Goal: Communication & Community: Connect with others

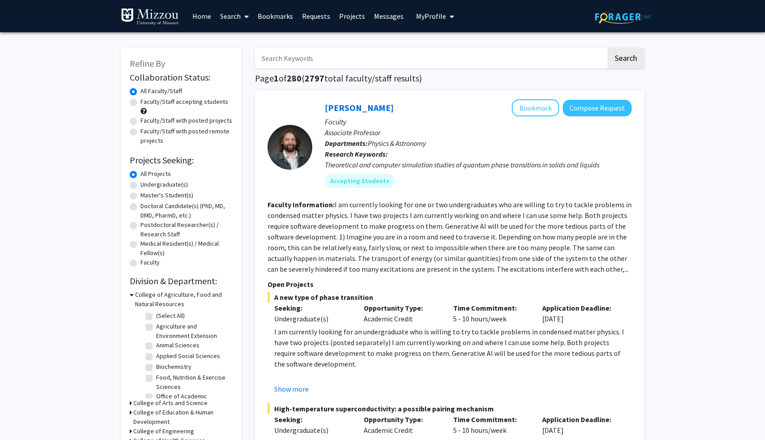
click at [389, 20] on link "Messages" at bounding box center [388, 15] width 38 height 31
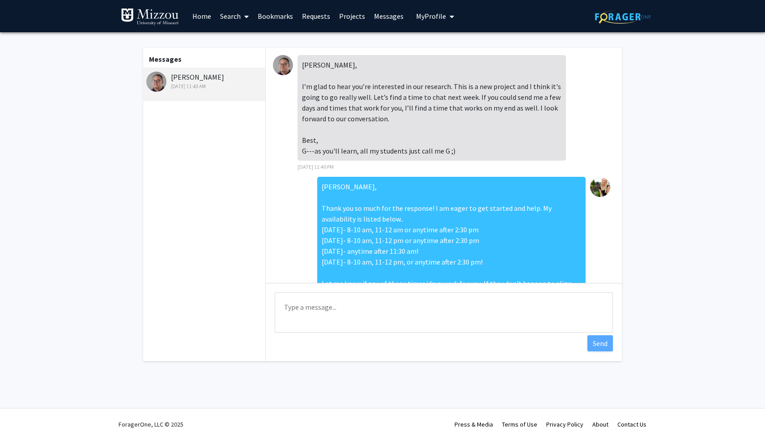
scroll to position [87, 0]
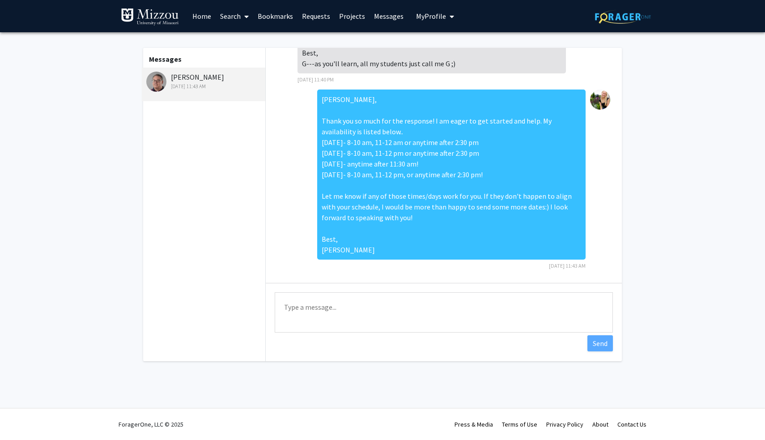
click at [338, 302] on textarea "Type a message" at bounding box center [444, 312] width 338 height 40
type textarea "H"
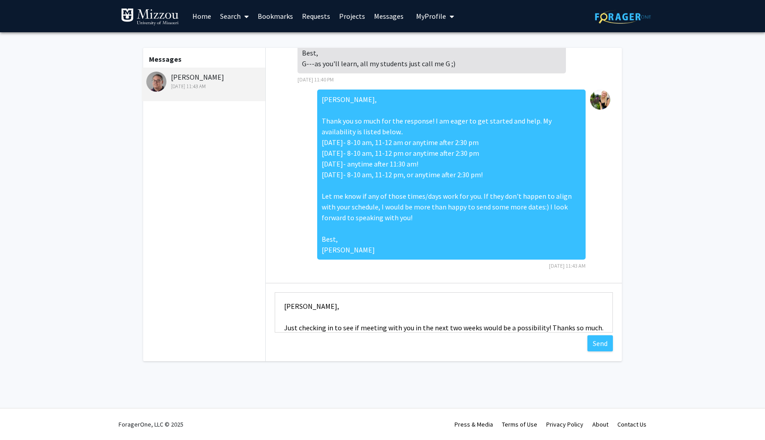
click at [546, 326] on textarea "[PERSON_NAME], Just checking in to see if meeting with you in the next two week…" at bounding box center [444, 312] width 338 height 40
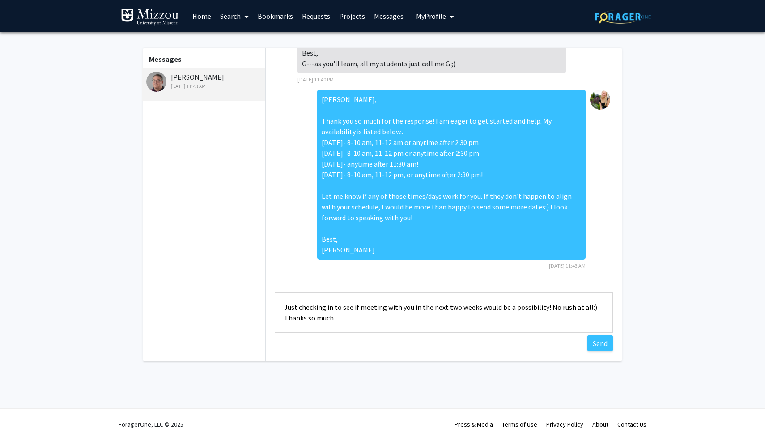
click at [347, 318] on textarea "[PERSON_NAME], Just checking in to see if meeting with you in the next two week…" at bounding box center [444, 312] width 338 height 40
type textarea "[PERSON_NAME], Just checking in to see if meeting with you in the next two week…"
click at [600, 348] on button "Send" at bounding box center [599, 343] width 25 height 16
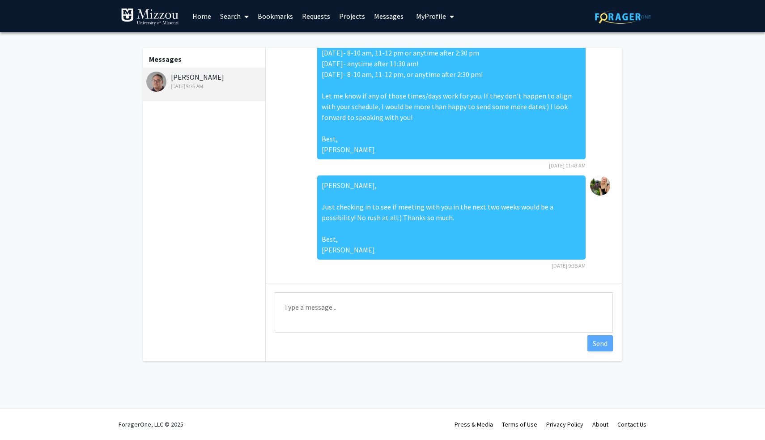
scroll to position [187, 0]
